Goal: Information Seeking & Learning: Learn about a topic

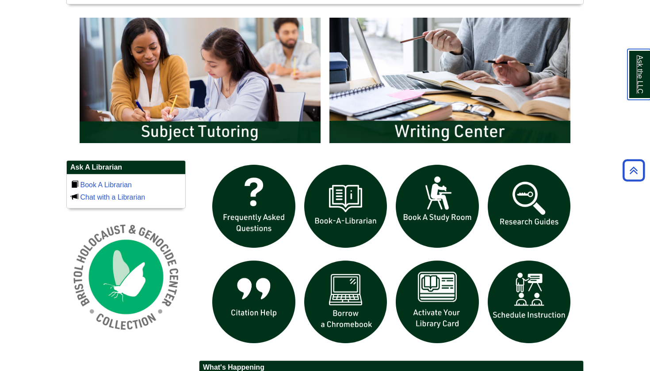
scroll to position [468, 0]
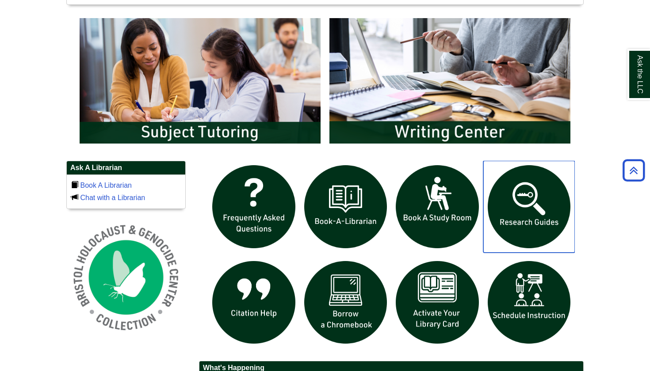
click at [541, 199] on img "slideshow" at bounding box center [529, 207] width 92 height 92
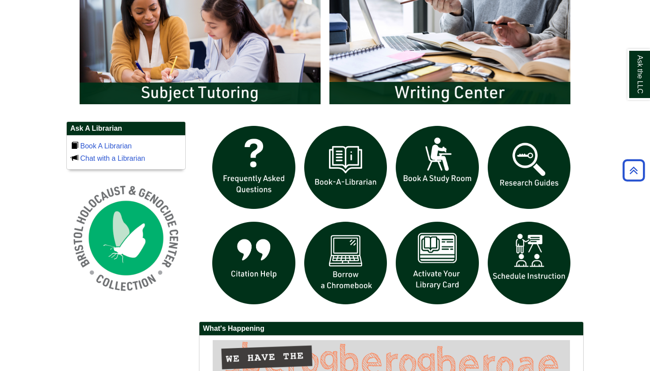
scroll to position [508, 0]
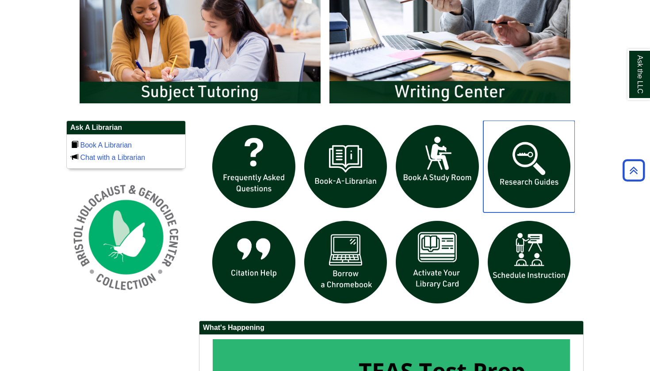
click at [541, 184] on img "slideshow" at bounding box center [529, 167] width 92 height 92
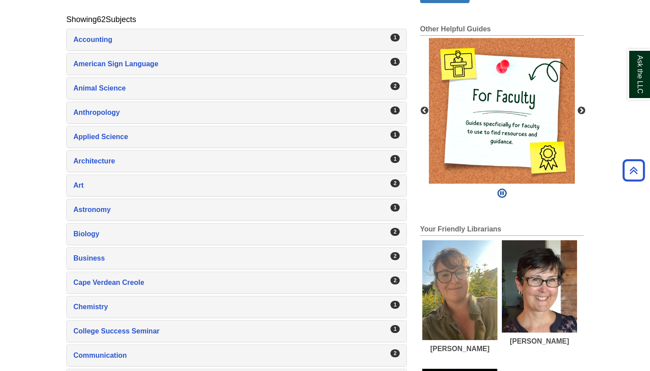
scroll to position [175, 0]
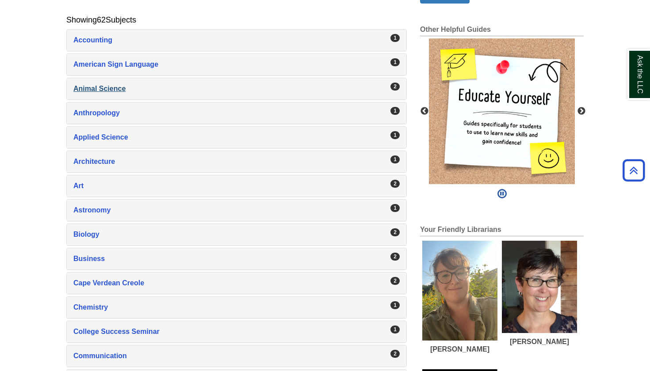
click at [115, 88] on div "Animal Science , 2 guides" at bounding box center [236, 89] width 326 height 12
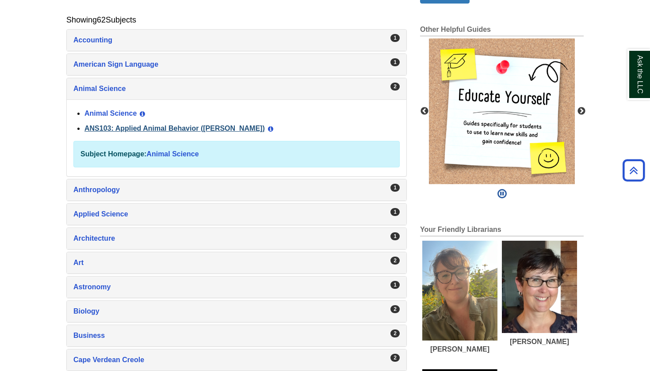
click at [149, 130] on link "ANS103: Applied Animal Behavior ([PERSON_NAME])" at bounding box center [174, 129] width 180 height 8
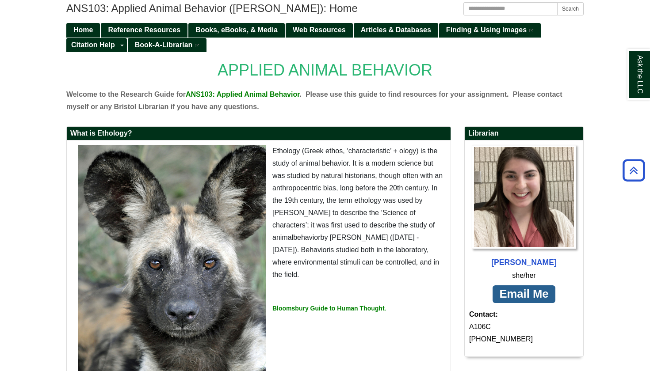
scroll to position [114, 0]
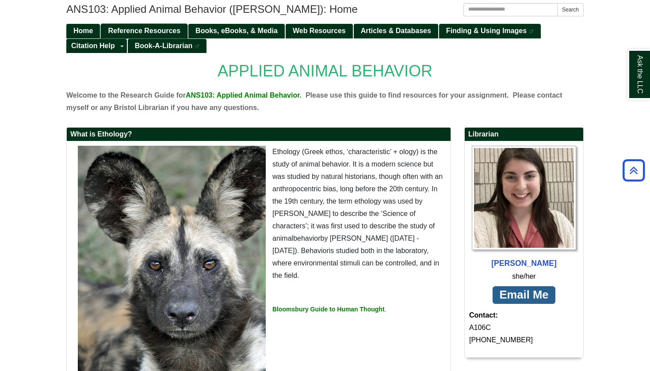
click at [123, 26] on link "Reference Resources" at bounding box center [144, 31] width 87 height 15
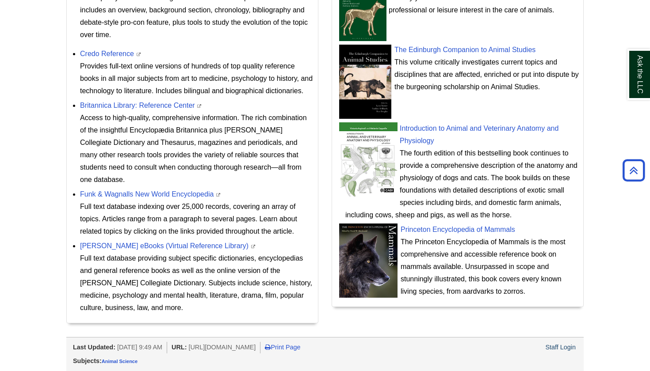
scroll to position [404, 0]
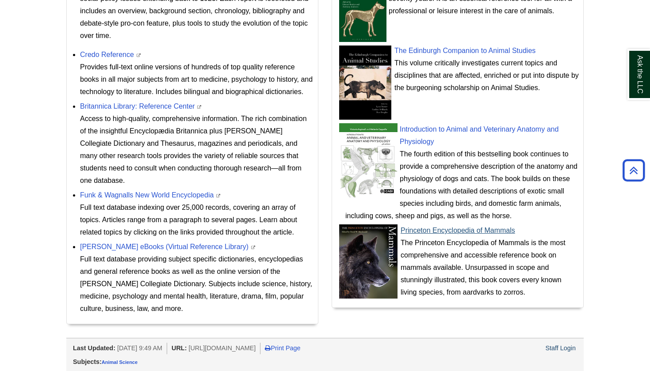
click at [474, 230] on link "Princeton Encyclopedia of Mammals" at bounding box center [457, 231] width 114 height 8
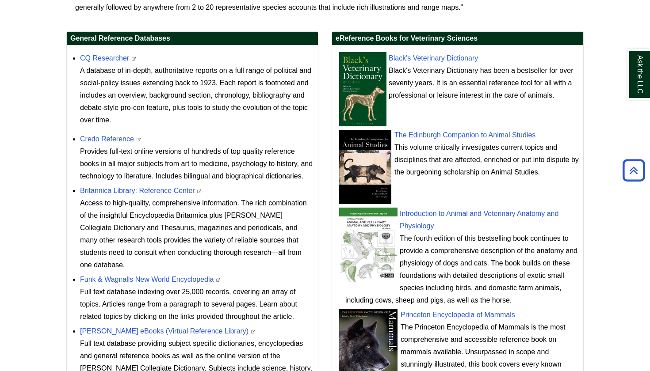
scroll to position [324, 0]
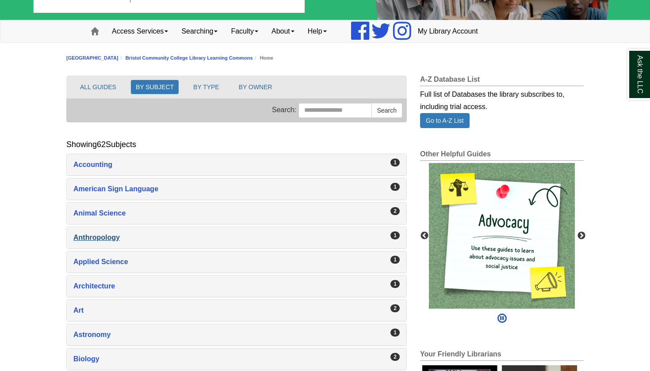
scroll to position [70, 0]
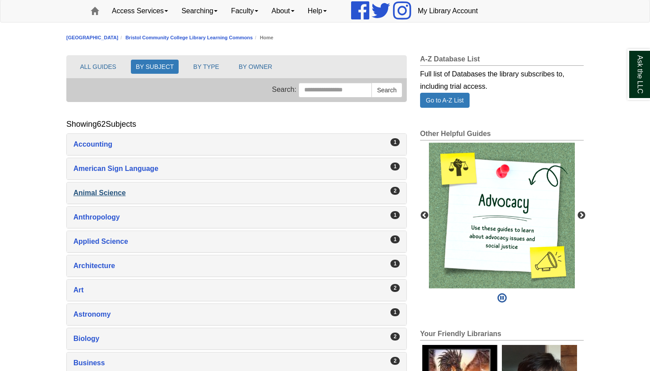
click at [107, 190] on div "Animal Science , 2 guides" at bounding box center [236, 193] width 326 height 12
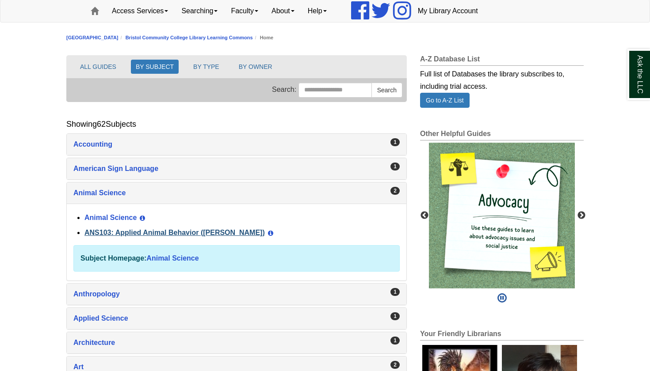
click at [152, 231] on link "ANS103: Applied Animal Behavior ([PERSON_NAME])" at bounding box center [174, 233] width 180 height 8
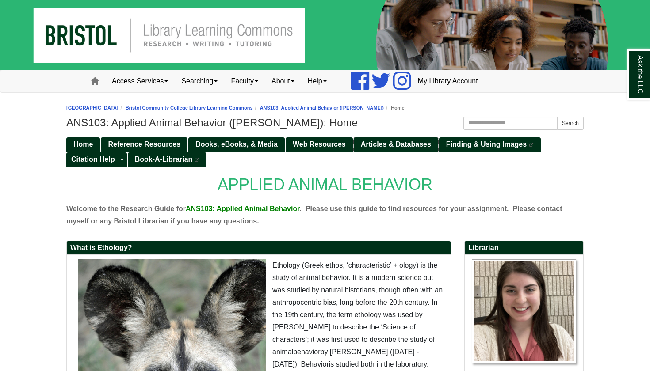
click at [399, 142] on span "Articles & Databases" at bounding box center [396, 145] width 70 height 8
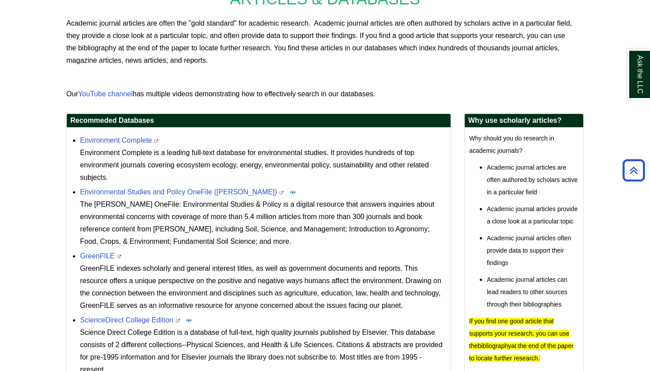
scroll to position [183, 0]
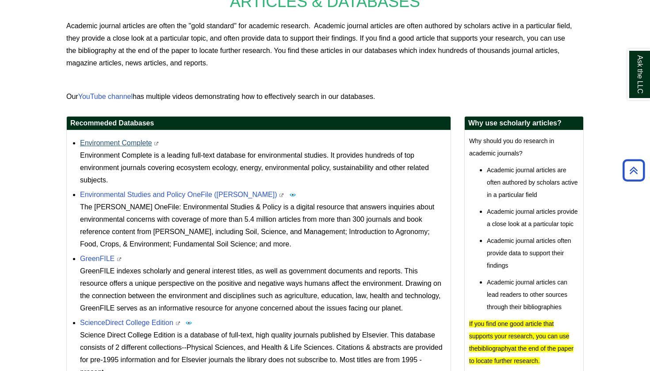
click at [116, 141] on link "Environment Complete" at bounding box center [116, 143] width 72 height 8
